Goal: Complete application form

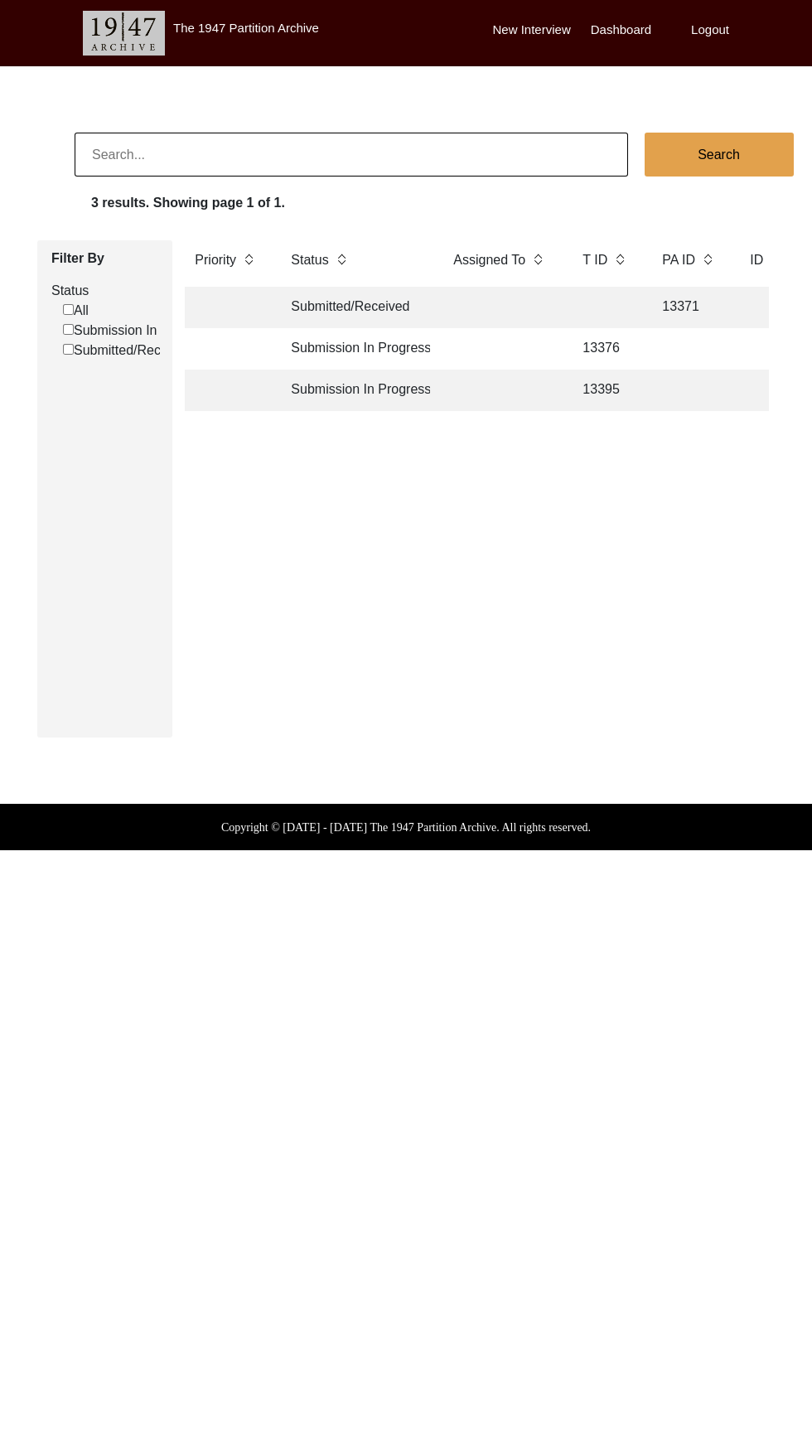
scroll to position [0, 1]
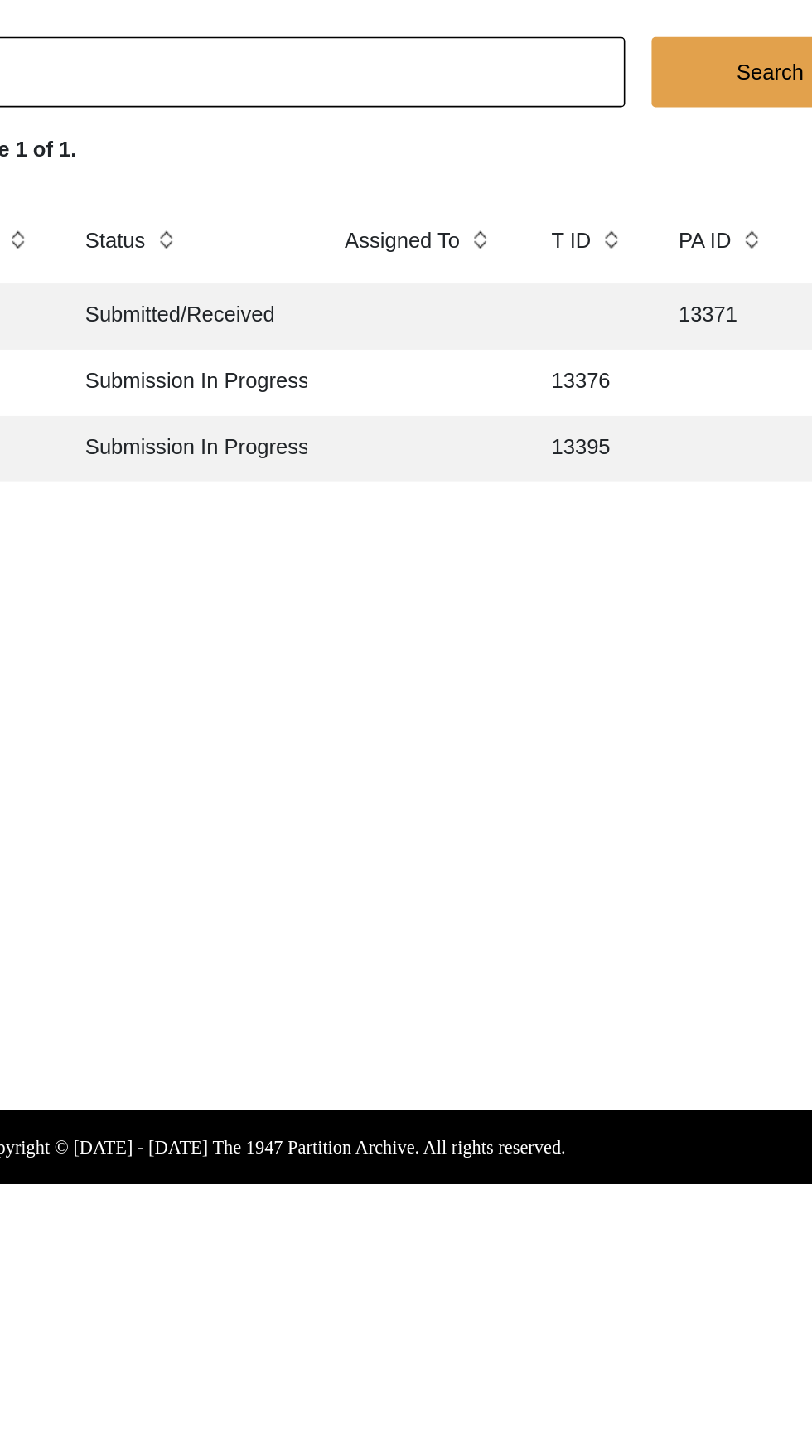
click at [603, 339] on td "13376" at bounding box center [604, 349] width 66 height 41
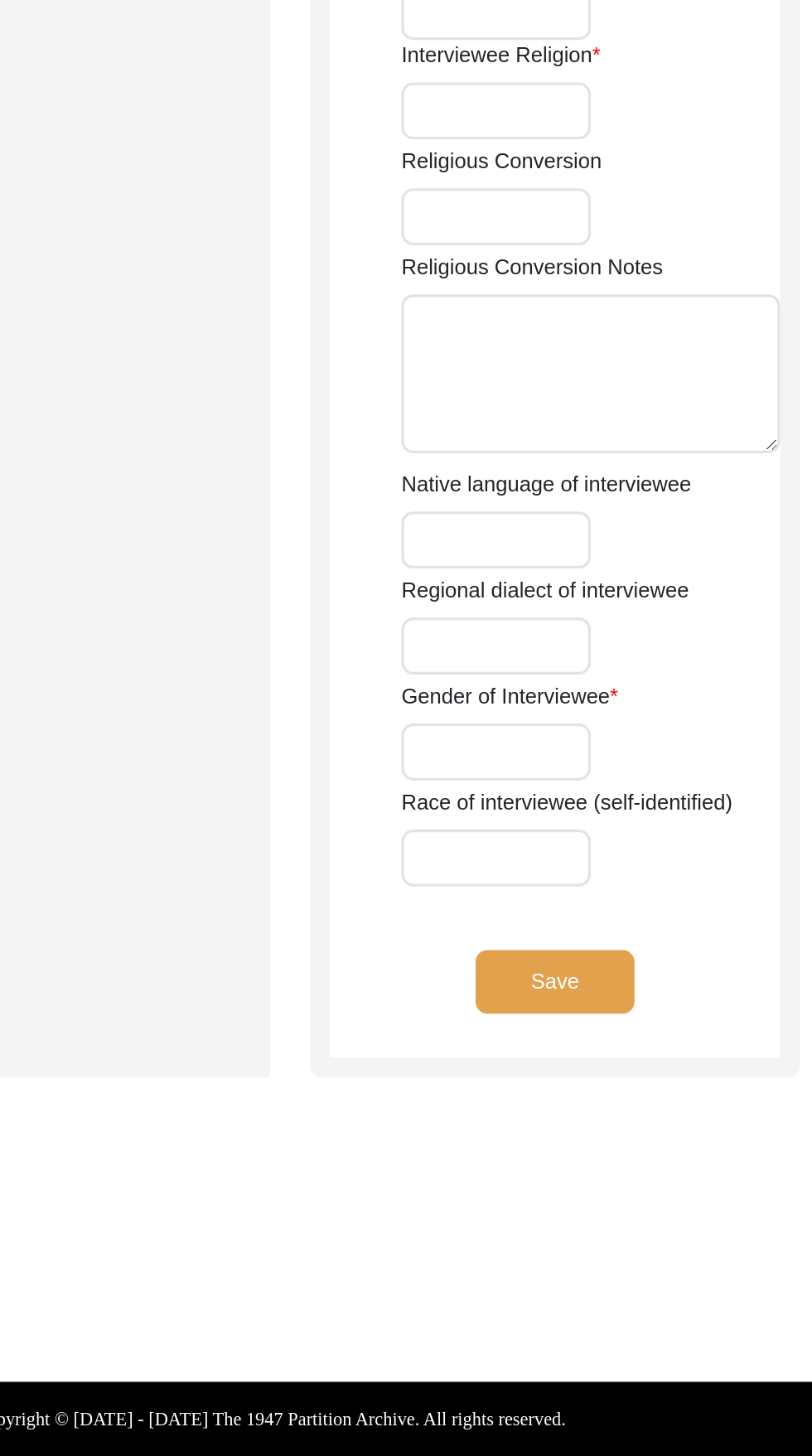
type input "[PERSON_NAME]"
type input "Lal"
type input "Khurana"
type input "[PERSON_NAME] [PERSON_NAME]"
type input "[DATE]"
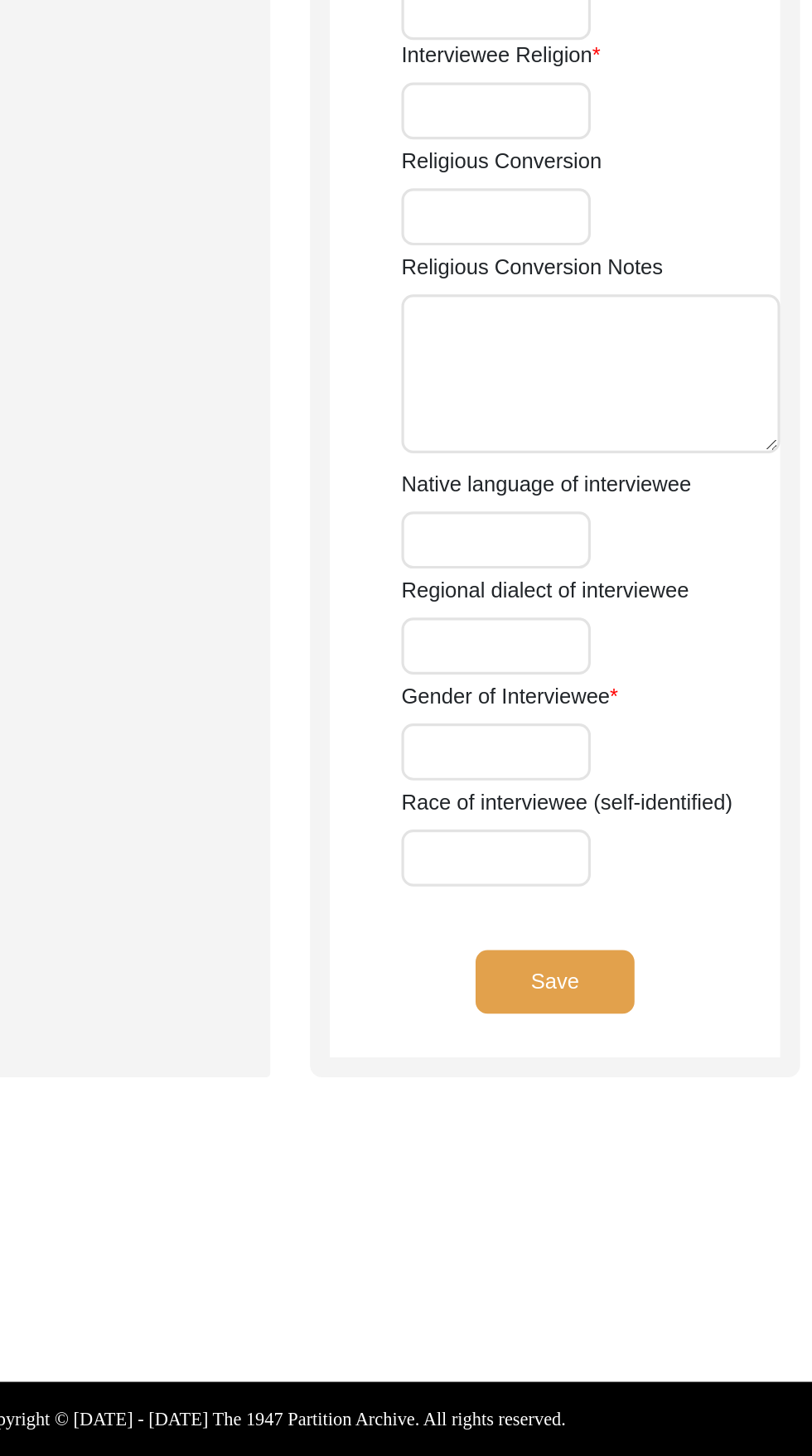
type input "88"
type input "[DEMOGRAPHIC_DATA]"
type input "Hindi"
type input "[DEMOGRAPHIC_DATA]"
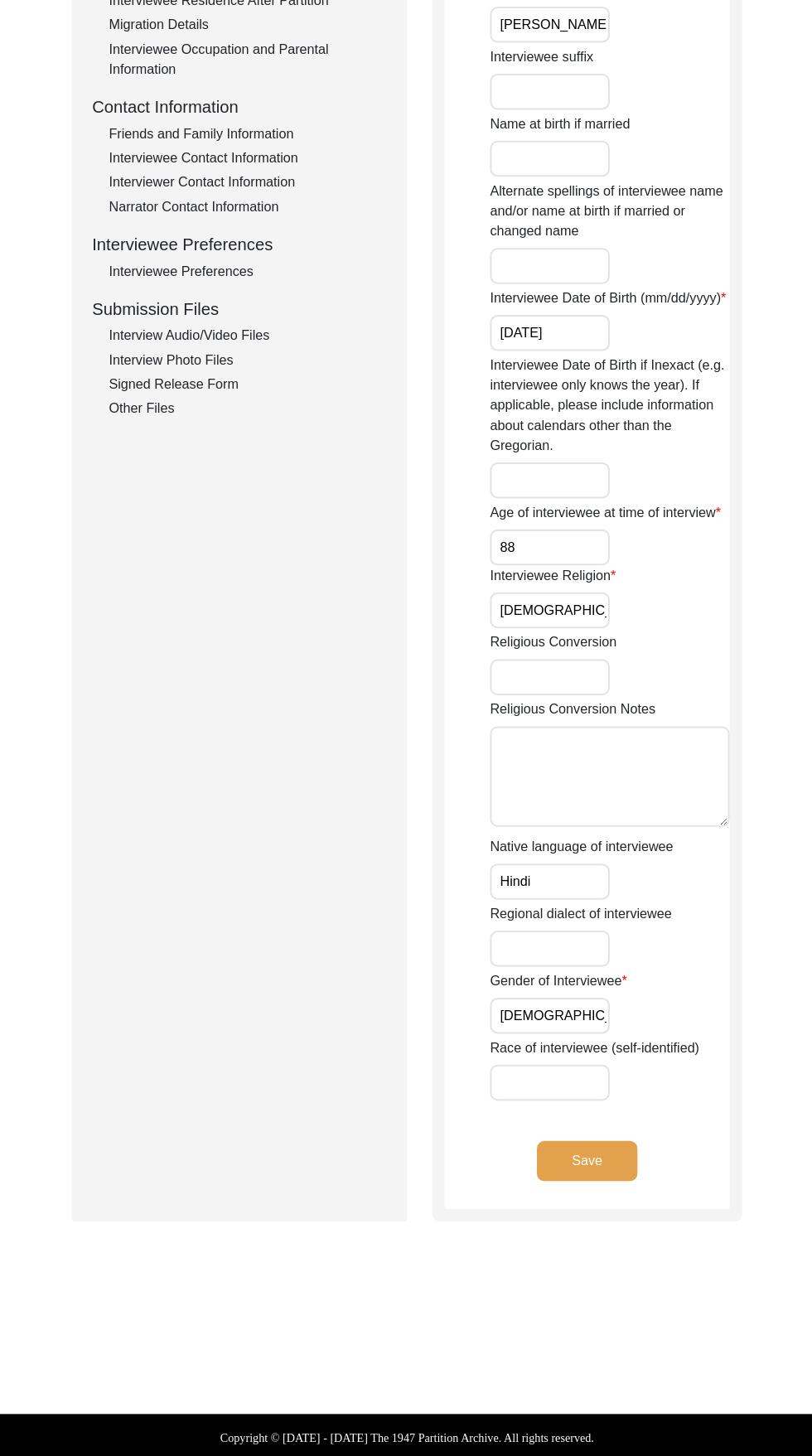
scroll to position [505, 0]
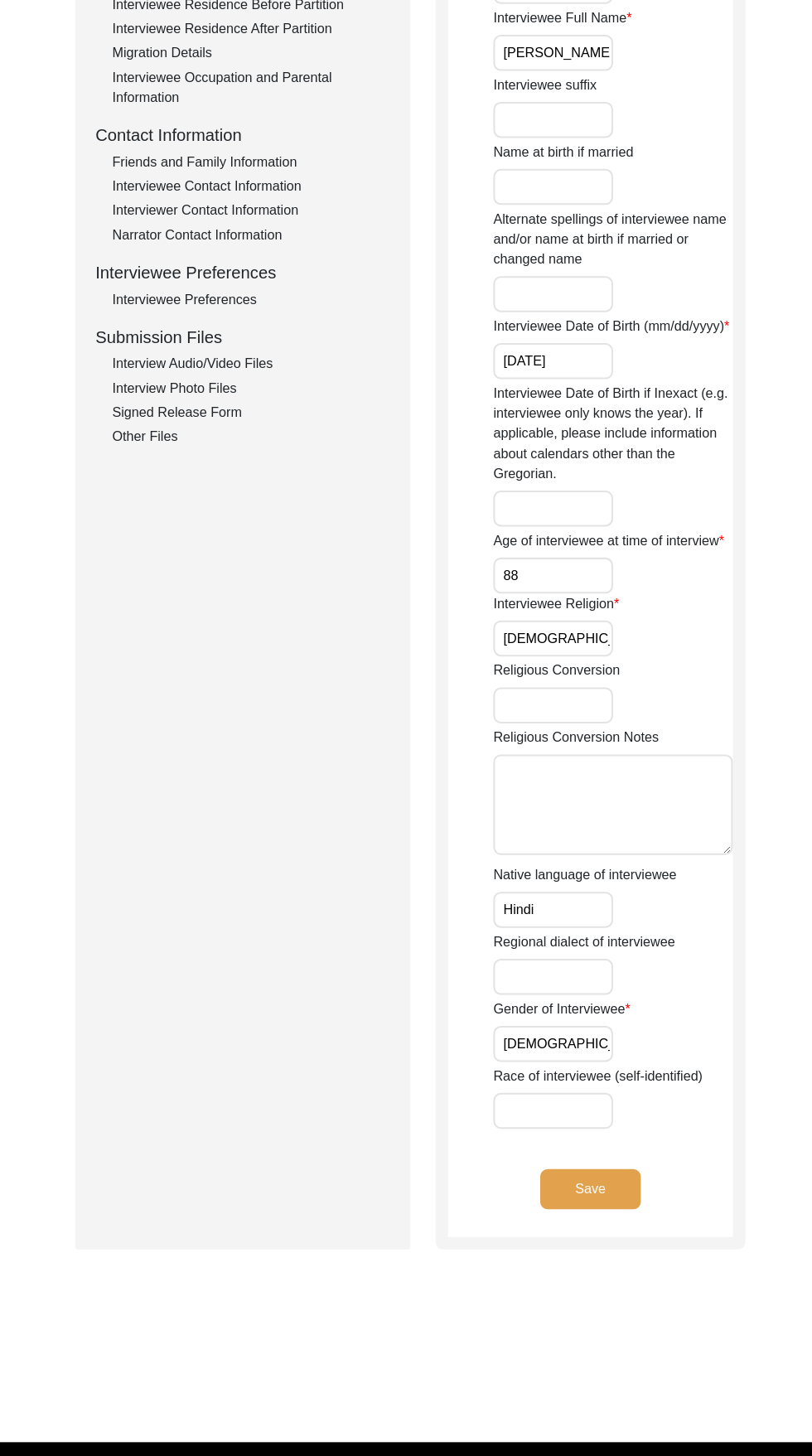
click at [123, 439] on div "Other Files" at bounding box center [249, 432] width 275 height 20
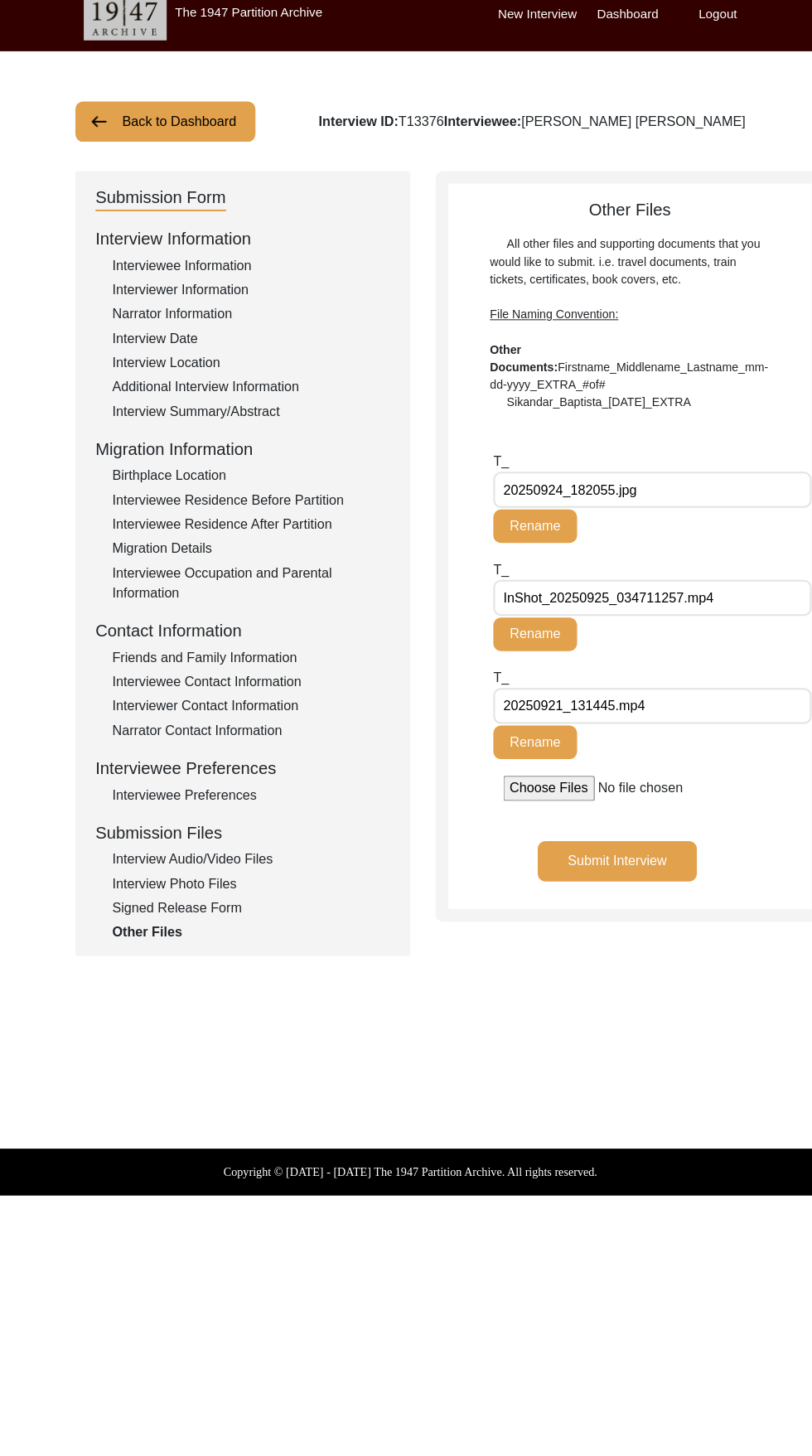
scroll to position [0, 0]
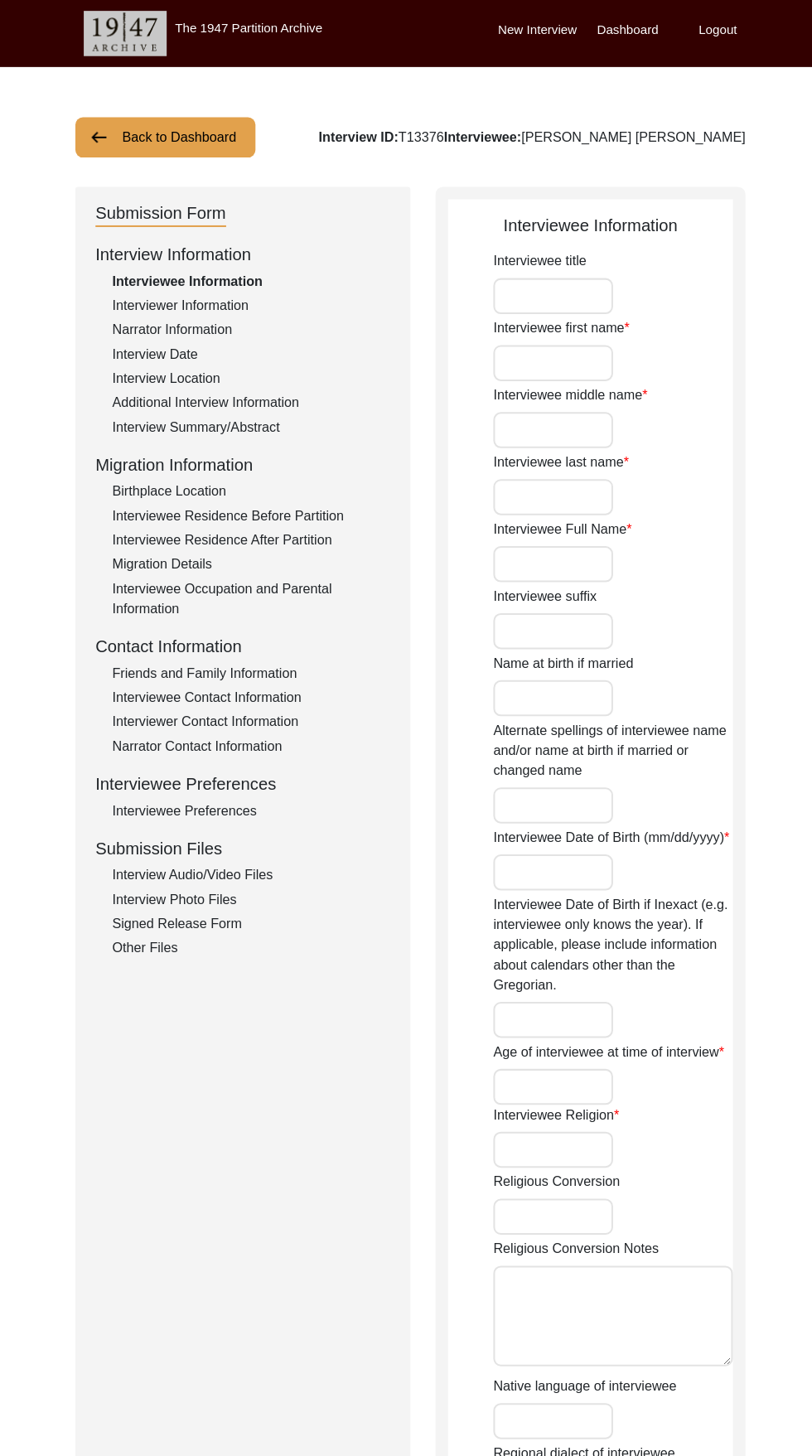
type input "[PERSON_NAME]"
type input "Lal"
type input "Khurana"
type input "[PERSON_NAME] [PERSON_NAME]"
type input "[DATE]"
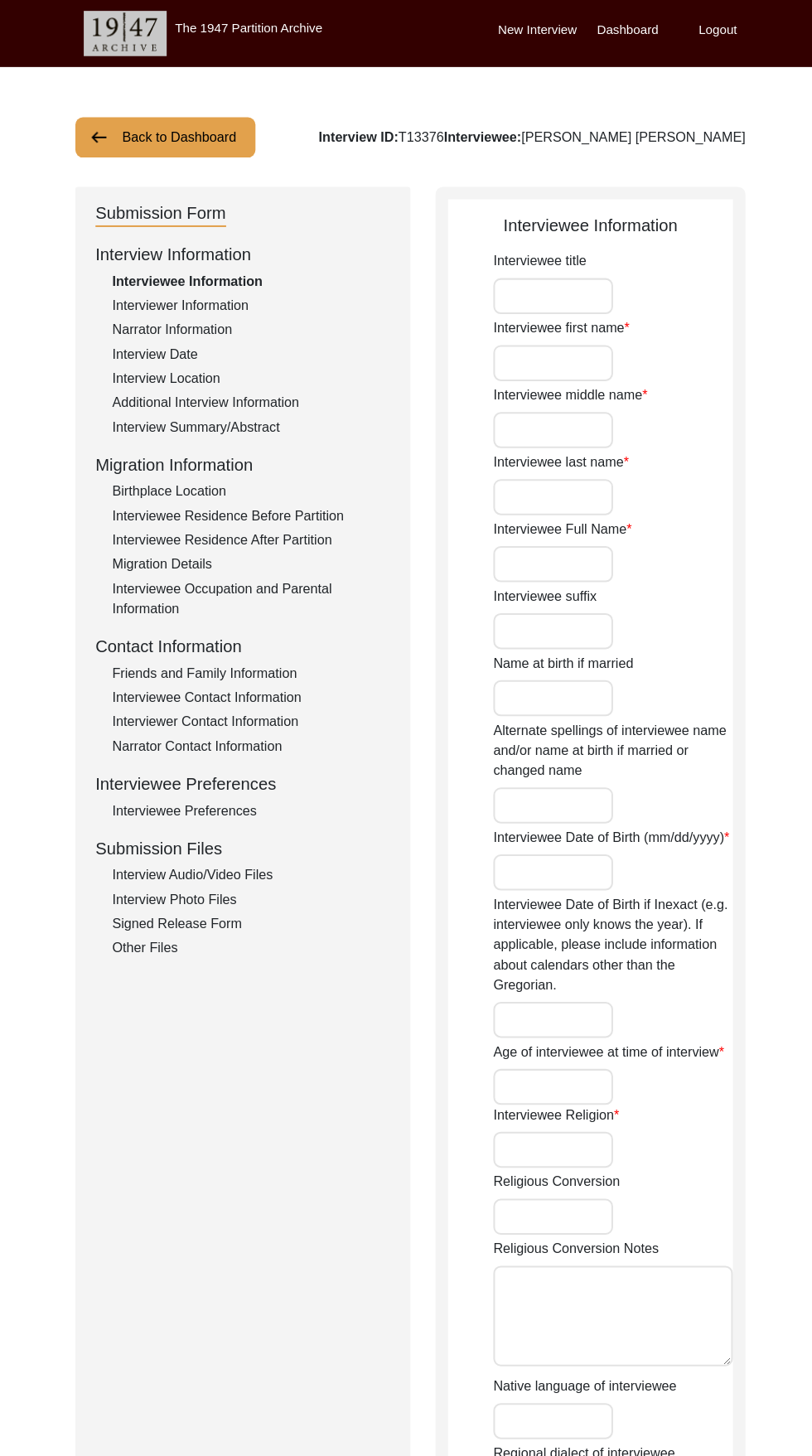
type input "88"
type input "[DEMOGRAPHIC_DATA]"
type input "Hindi"
type input "[DEMOGRAPHIC_DATA]"
click at [149, 940] on div "Other Files" at bounding box center [249, 939] width 275 height 20
